Goal: Navigation & Orientation: Find specific page/section

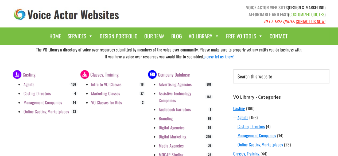
click at [28, 85] on link "Agents" at bounding box center [28, 84] width 11 height 6
click at [40, 92] on link "Casting Directors" at bounding box center [36, 93] width 27 height 6
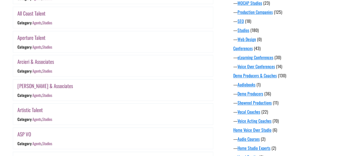
scroll to position [260, 0]
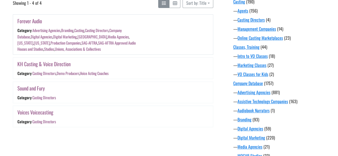
scroll to position [107, 0]
click at [35, 22] on link "Forever Audio" at bounding box center [29, 21] width 25 height 8
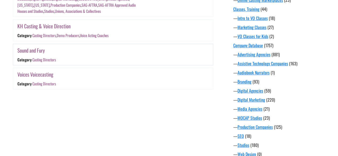
scroll to position [102, 0]
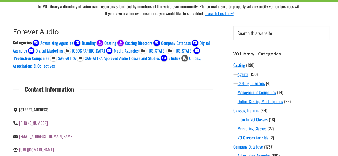
scroll to position [43, 0]
